Goal: Check status: Check status

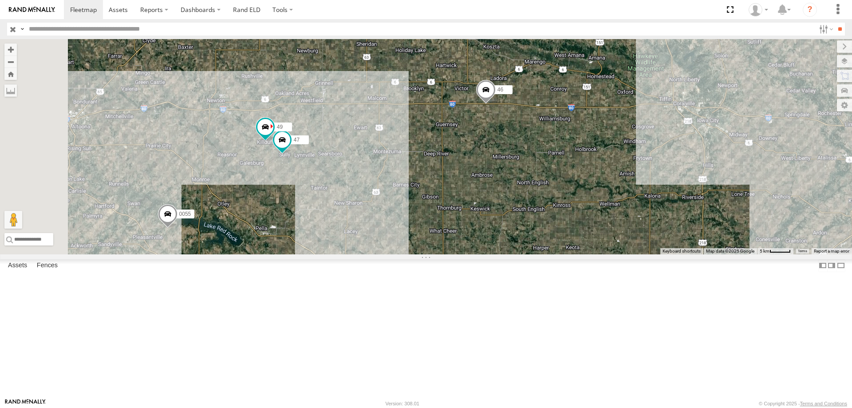
drag, startPoint x: 482, startPoint y: 203, endPoint x: 491, endPoint y: 190, distance: 15.5
click at [491, 190] on div "0055 47 46 49" at bounding box center [426, 146] width 852 height 215
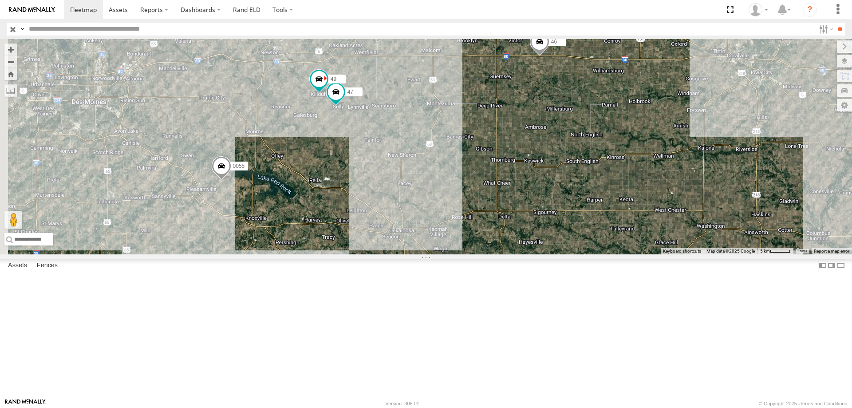
drag, startPoint x: 391, startPoint y: 273, endPoint x: 441, endPoint y: 232, distance: 63.7
click at [441, 232] on div "0055 47 46 49 2" at bounding box center [426, 146] width 852 height 215
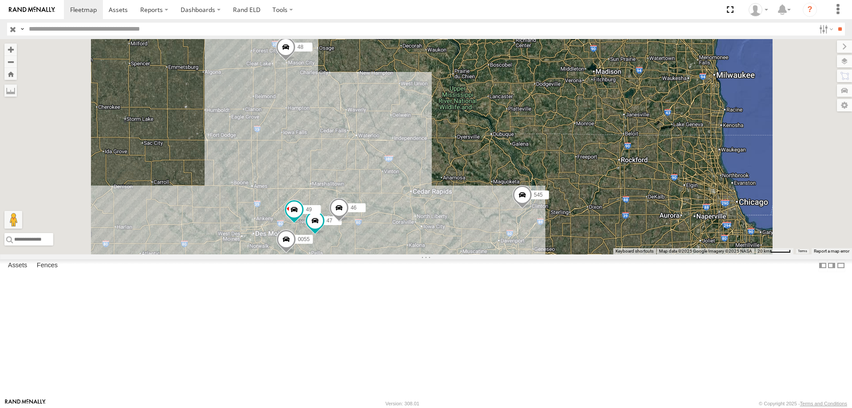
drag, startPoint x: 532, startPoint y: 121, endPoint x: 516, endPoint y: 216, distance: 95.8
click at [516, 216] on div "545 0055 47 46 49 48 2" at bounding box center [426, 146] width 852 height 215
click at [295, 63] on span at bounding box center [285, 51] width 20 height 24
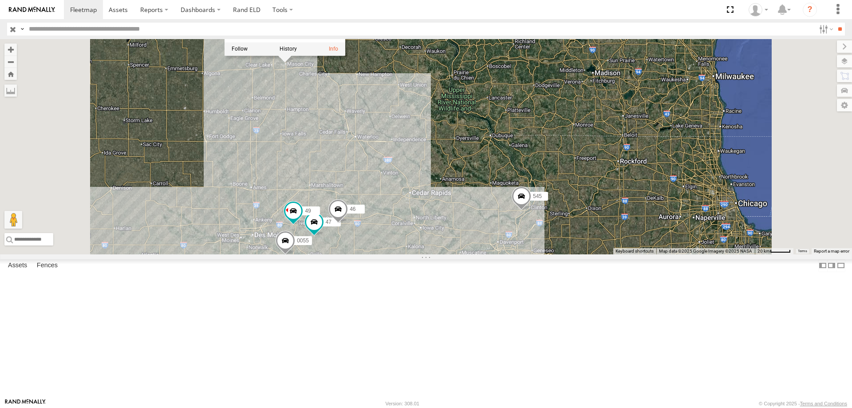
click at [528, 99] on div "545 0055 47 46 49 48 2 48 Tractor [GEOGRAPHIC_DATA][PERSON_NAME] 43.16563 , -93…" at bounding box center [426, 146] width 852 height 215
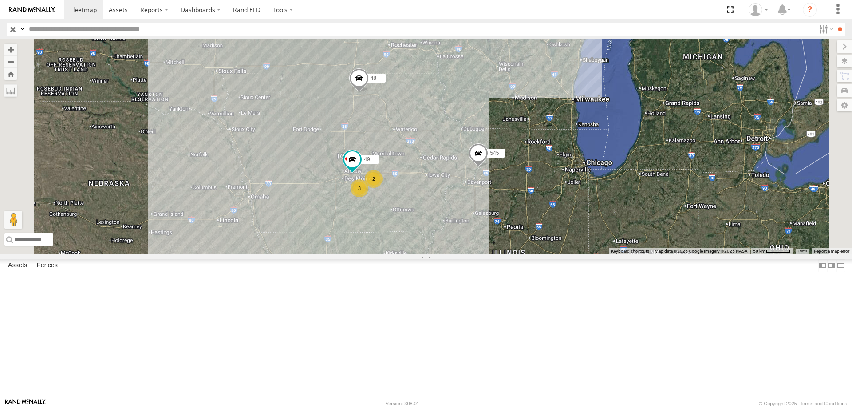
drag, startPoint x: 330, startPoint y: 317, endPoint x: 377, endPoint y: 255, distance: 77.6
click at [377, 254] on div "545 48 49 3 2" at bounding box center [426, 146] width 852 height 215
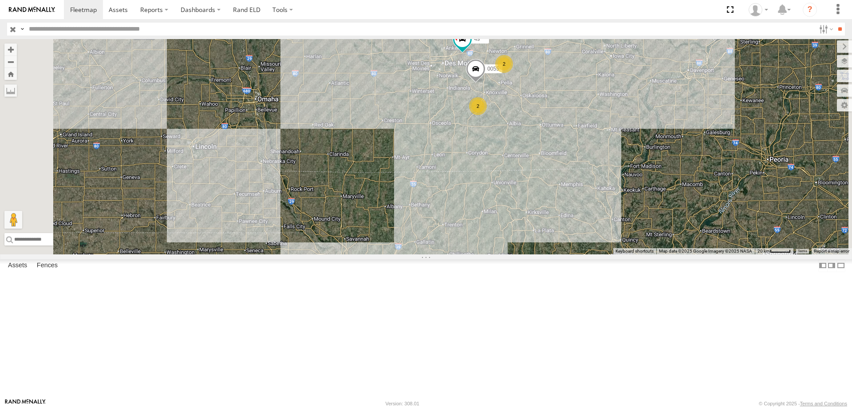
drag, startPoint x: 485, startPoint y: 346, endPoint x: 492, endPoint y: 242, distance: 104.5
click at [492, 242] on div "545 48 49 0055 2 2" at bounding box center [426, 146] width 852 height 215
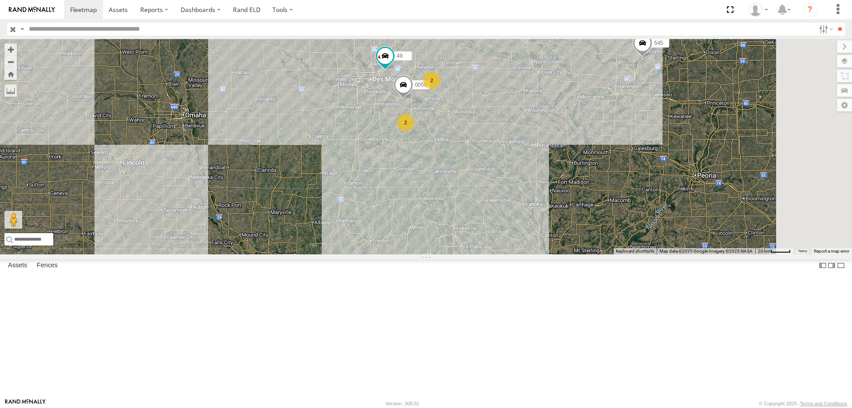
drag, startPoint x: 583, startPoint y: 207, endPoint x: 535, endPoint y: 213, distance: 47.9
click at [544, 221] on div "545 48 49 0055 2 2" at bounding box center [426, 146] width 852 height 215
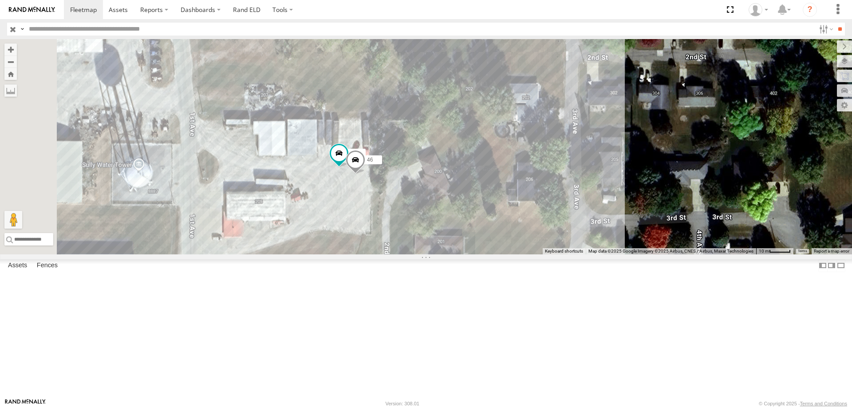
click at [0, 0] on span "Tractor" at bounding box center [0, 0] width 0 height 0
